Goal: Browse casually: Explore the website without a specific task or goal

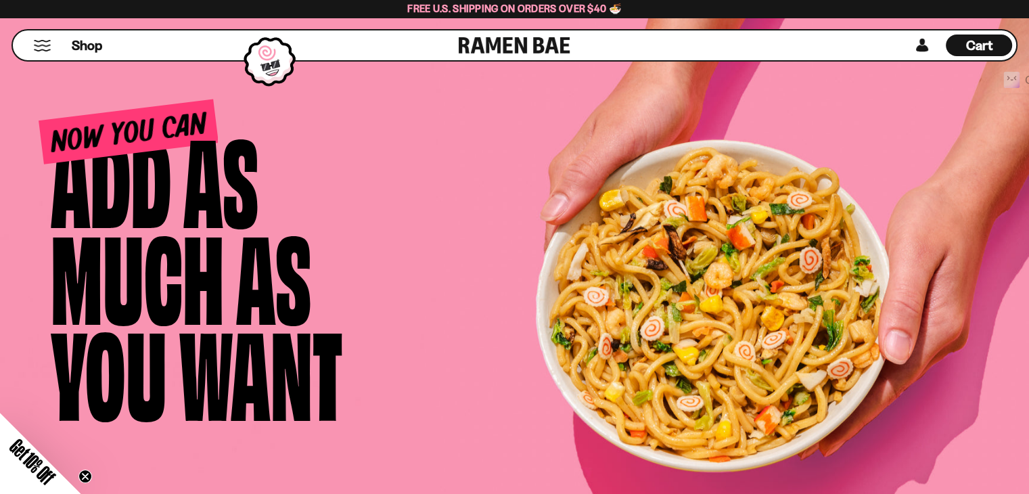
scroll to position [5564, 0]
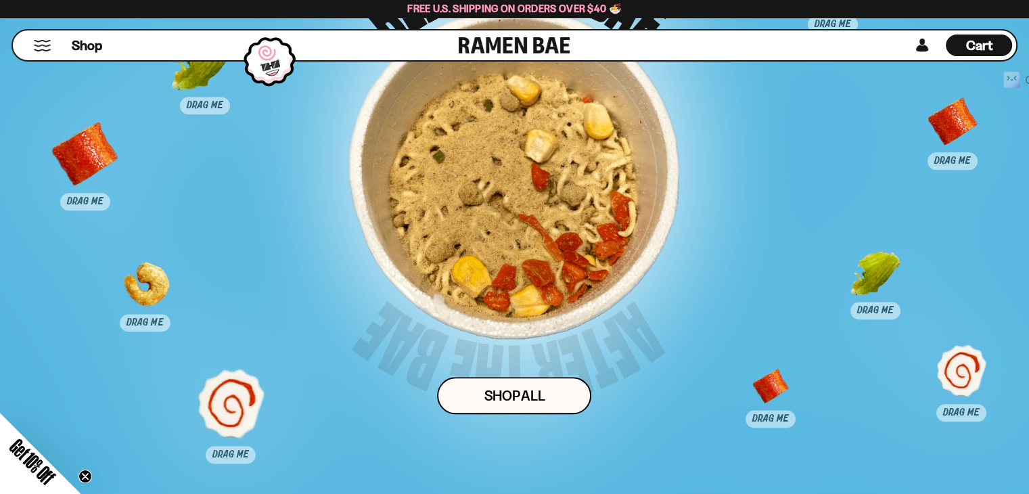
scroll to position [6985, 0]
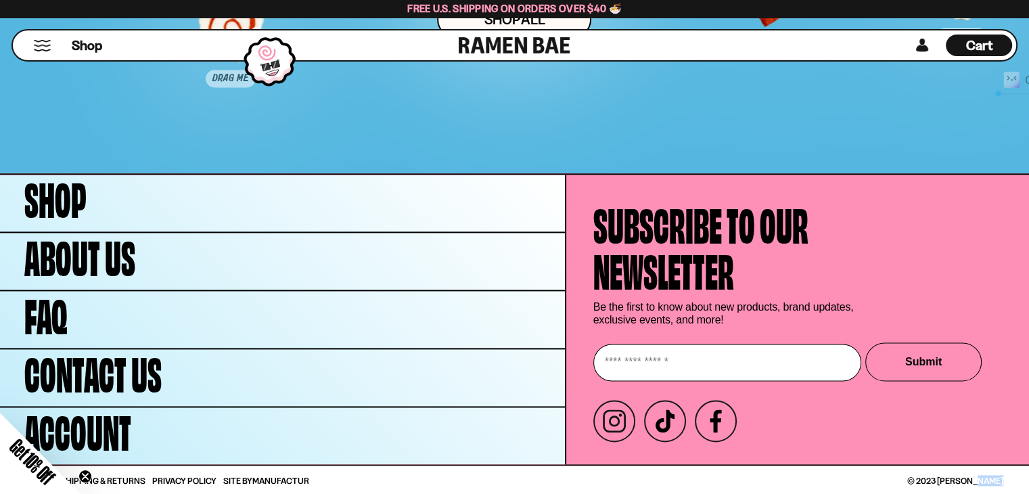
drag, startPoint x: 925, startPoint y: 481, endPoint x: 952, endPoint y: 482, distance: 27.1
click at [952, 482] on div "© 2023 [PERSON_NAME]" at bounding box center [759, 480] width 489 height 9
click at [941, 477] on span "© 2023 [PERSON_NAME]" at bounding box center [955, 480] width 96 height 9
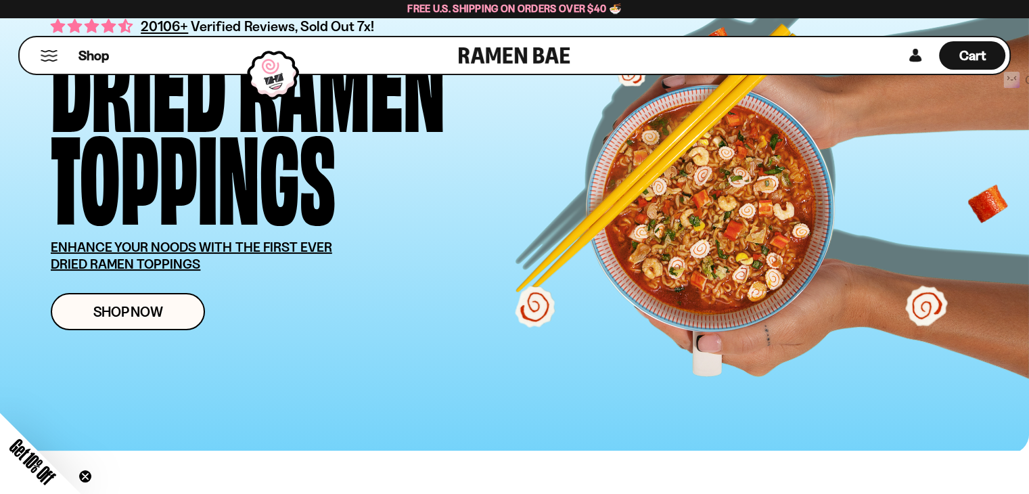
scroll to position [0, 0]
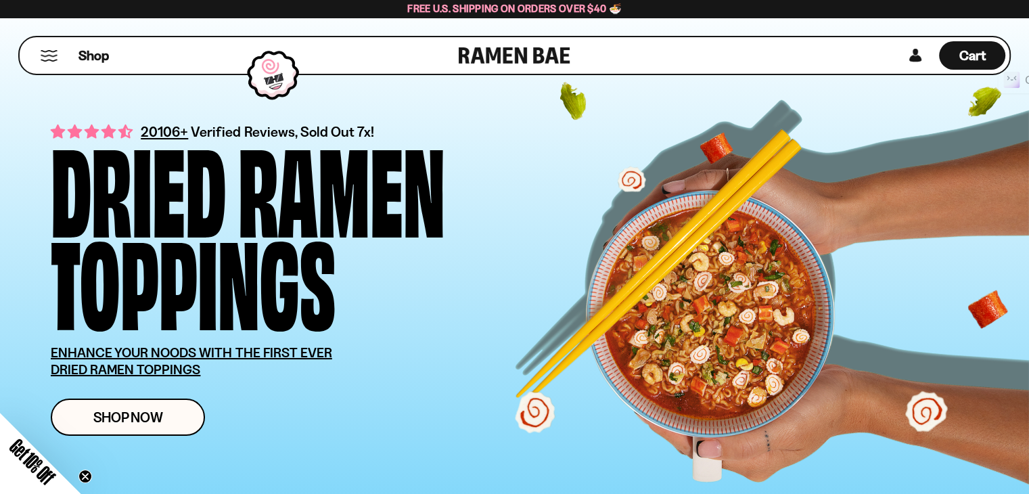
click at [521, 60] on link at bounding box center [515, 55] width 112 height 37
